Goal: Task Accomplishment & Management: Complete application form

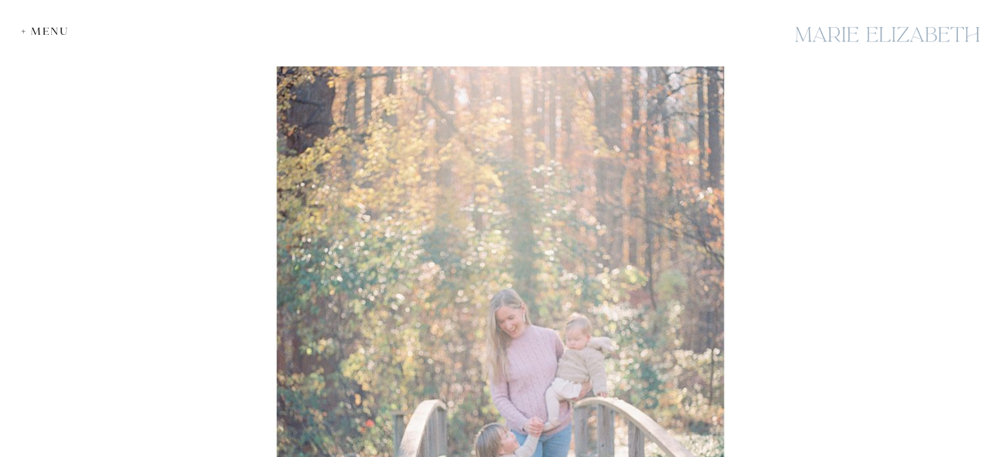
scroll to position [1710, 0]
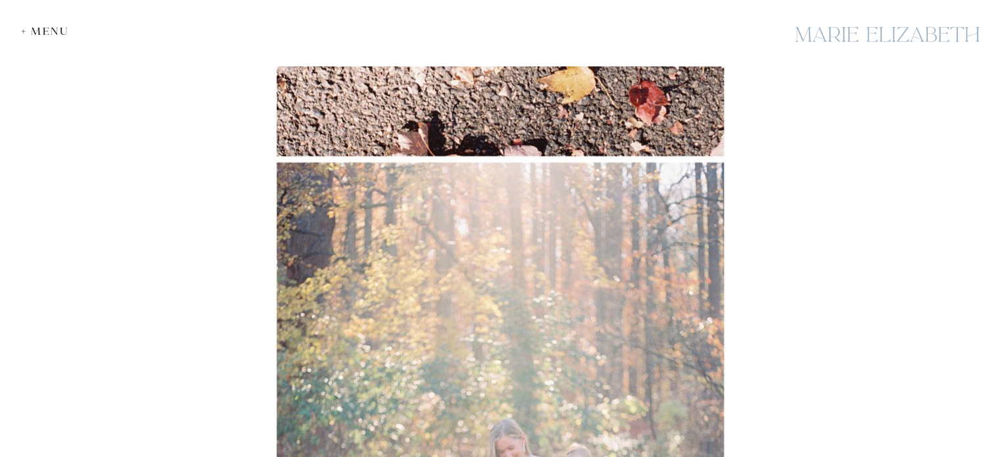
click at [51, 30] on div "+ Menu" at bounding box center [48, 31] width 55 height 12
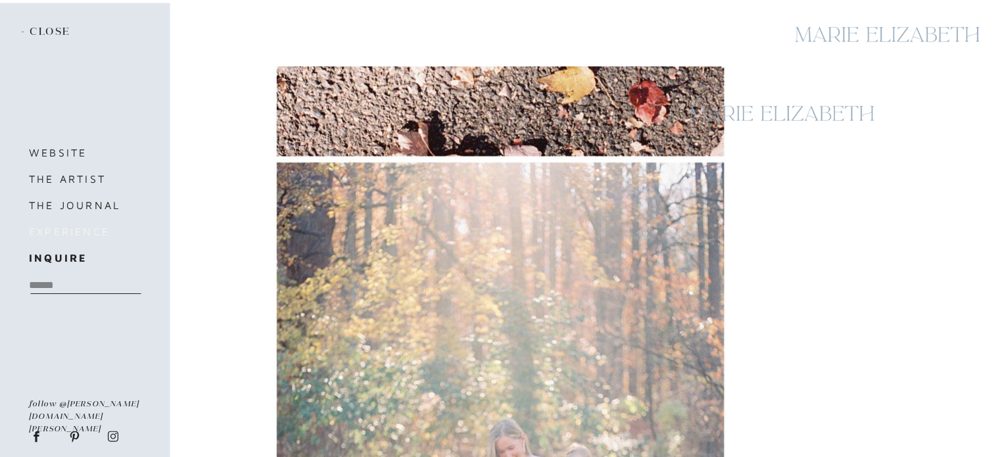
click at [72, 231] on h3 "experience" at bounding box center [92, 231] width 126 height 18
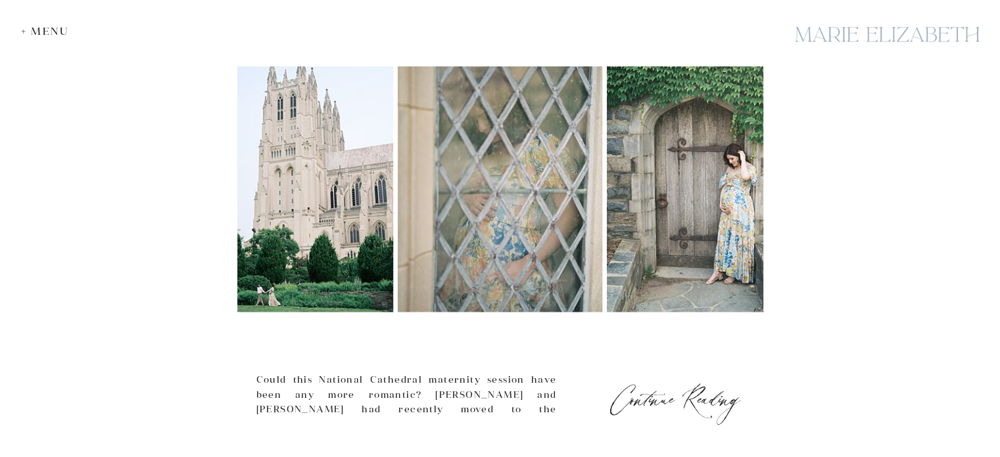
scroll to position [1052, 0]
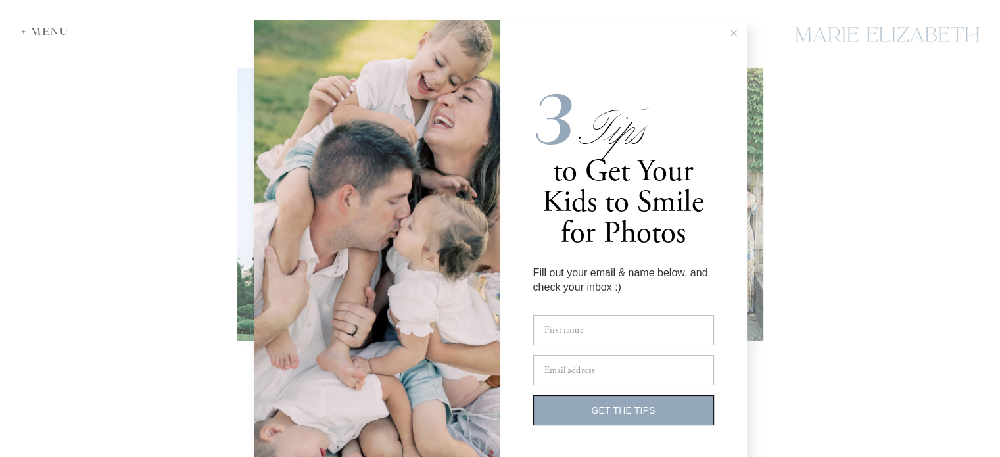
click at [733, 28] on button at bounding box center [734, 33] width 26 height 26
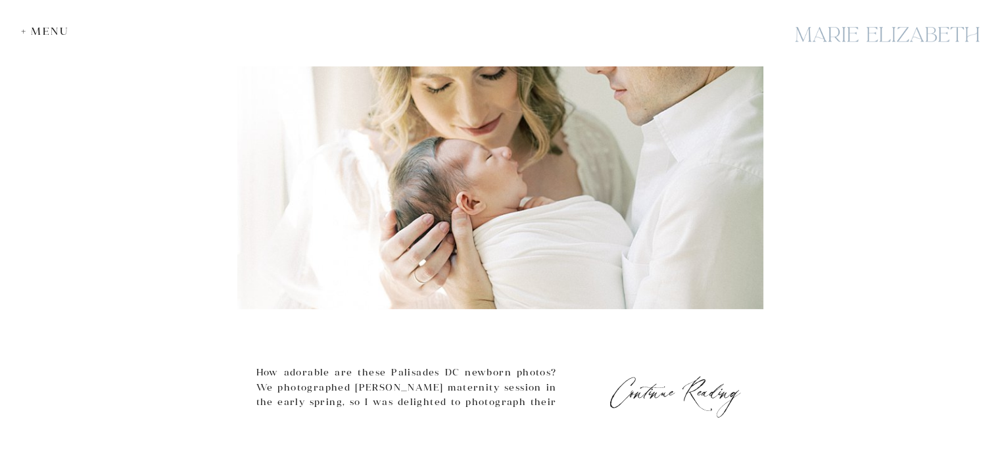
scroll to position [5834, 0]
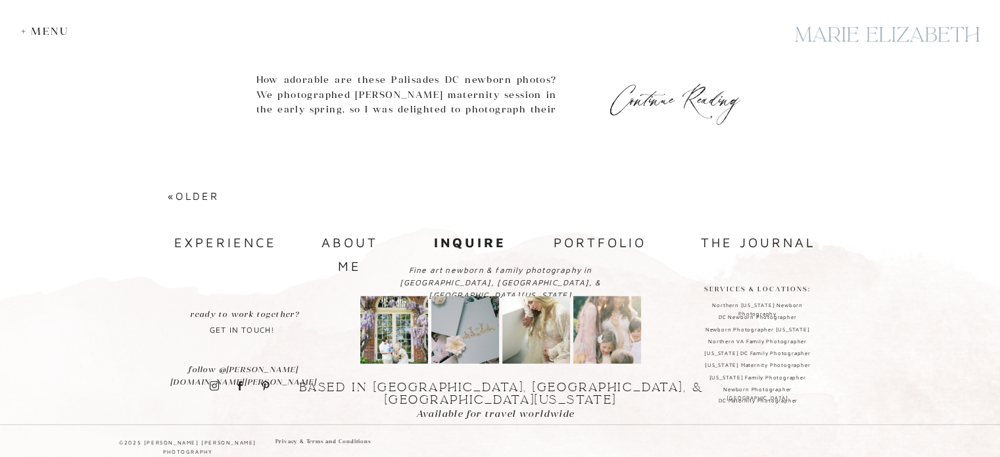
click at [470, 239] on b "inquire" at bounding box center [470, 242] width 72 height 15
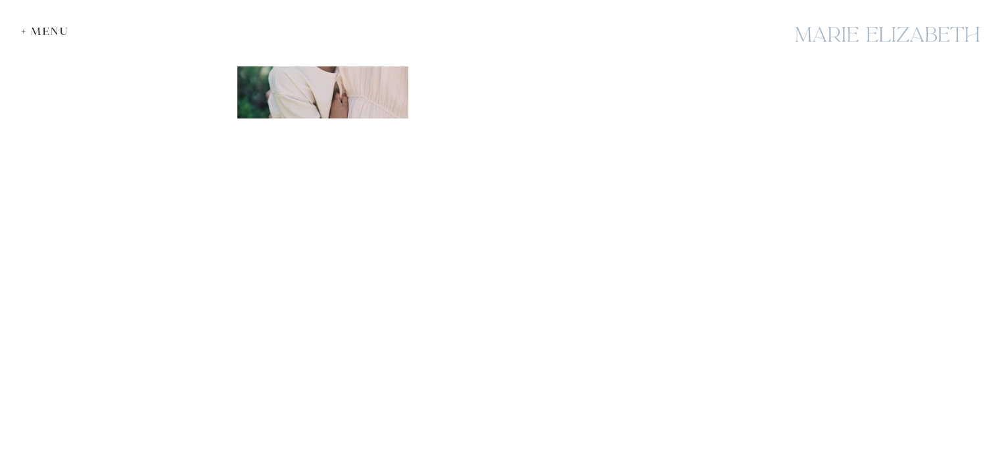
scroll to position [1315, 0]
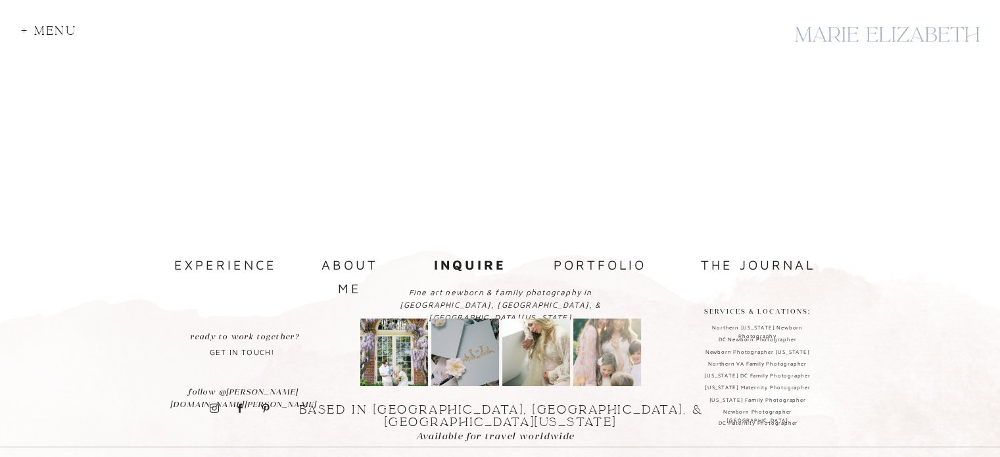
scroll to position [1379, 0]
